Goal: Transaction & Acquisition: Obtain resource

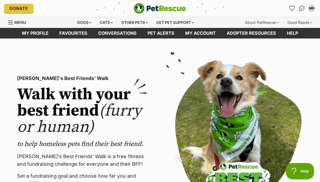
click at [17, 21] on span "Menu" at bounding box center [20, 22] width 12 height 5
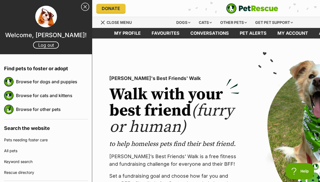
click at [84, 6] on link "Close Sidebar" at bounding box center [85, 7] width 8 height 8
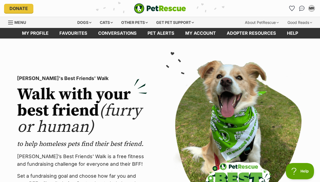
click at [129, 21] on div "Other pets" at bounding box center [134, 22] width 34 height 11
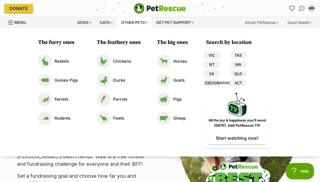
click at [105, 23] on div "Cats" at bounding box center [106, 22] width 21 height 11
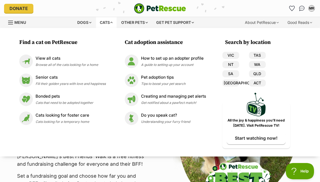
click at [32, 66] on img at bounding box center [26, 61] width 14 height 14
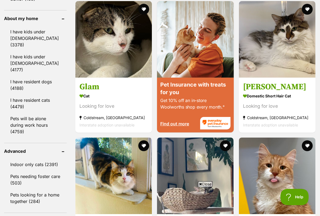
scroll to position [649, 0]
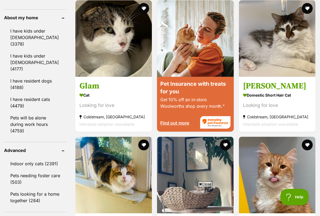
click at [308, 12] on button "favourite" at bounding box center [306, 8] width 11 height 11
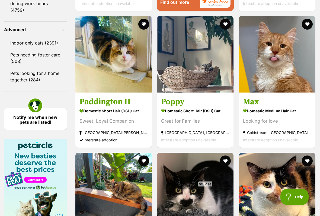
click at [138, 30] on button "favourite" at bounding box center [143, 24] width 11 height 11
click at [220, 30] on button "favourite" at bounding box center [225, 24] width 11 height 11
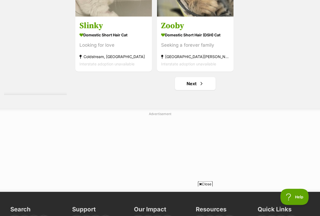
scroll to position [1118, 0]
click at [198, 87] on span "Next page" at bounding box center [200, 83] width 5 height 6
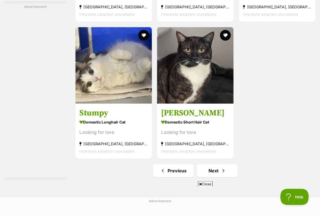
click at [138, 41] on button "favourite" at bounding box center [143, 35] width 11 height 11
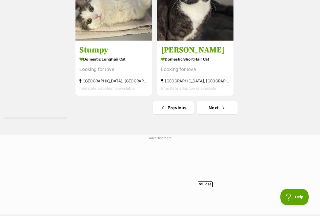
scroll to position [1126, 0]
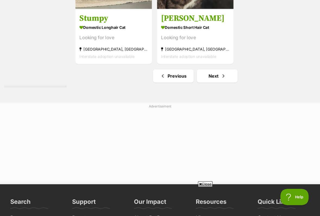
click at [220, 82] on link "Next" at bounding box center [217, 75] width 41 height 13
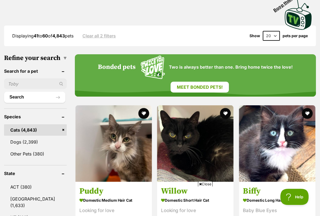
click at [138, 108] on button "favourite" at bounding box center [143, 113] width 11 height 11
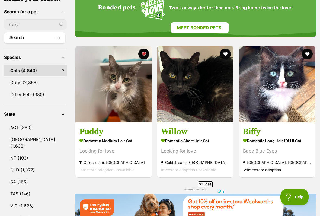
click at [304, 48] on button "favourite" at bounding box center [306, 53] width 11 height 11
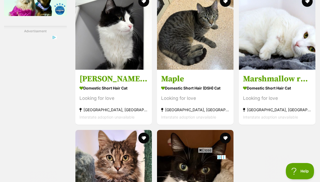
scroll to position [966, 0]
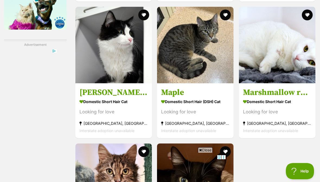
click at [138, 20] on button "favourite" at bounding box center [143, 14] width 11 height 11
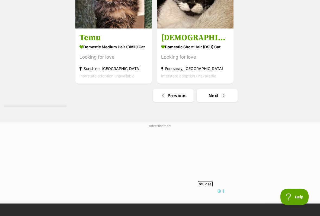
scroll to position [1157, 0]
click at [220, 99] on span "Next page" at bounding box center [222, 95] width 5 height 6
